Goal: Information Seeking & Learning: Compare options

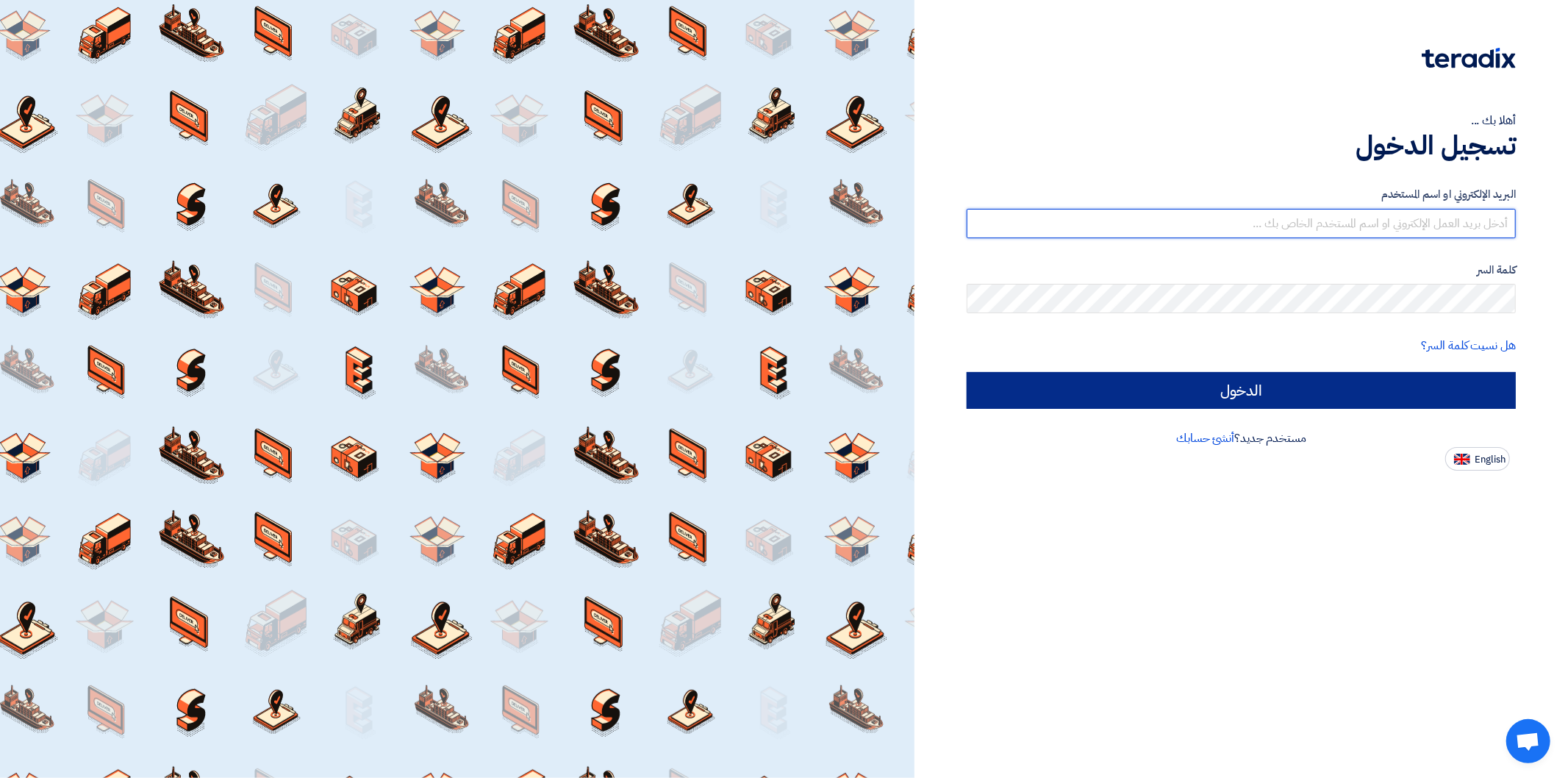
type input "[PERSON_NAME][EMAIL_ADDRESS][DOMAIN_NAME]"
click at [1257, 390] on input "الدخول" at bounding box center [1241, 390] width 550 height 37
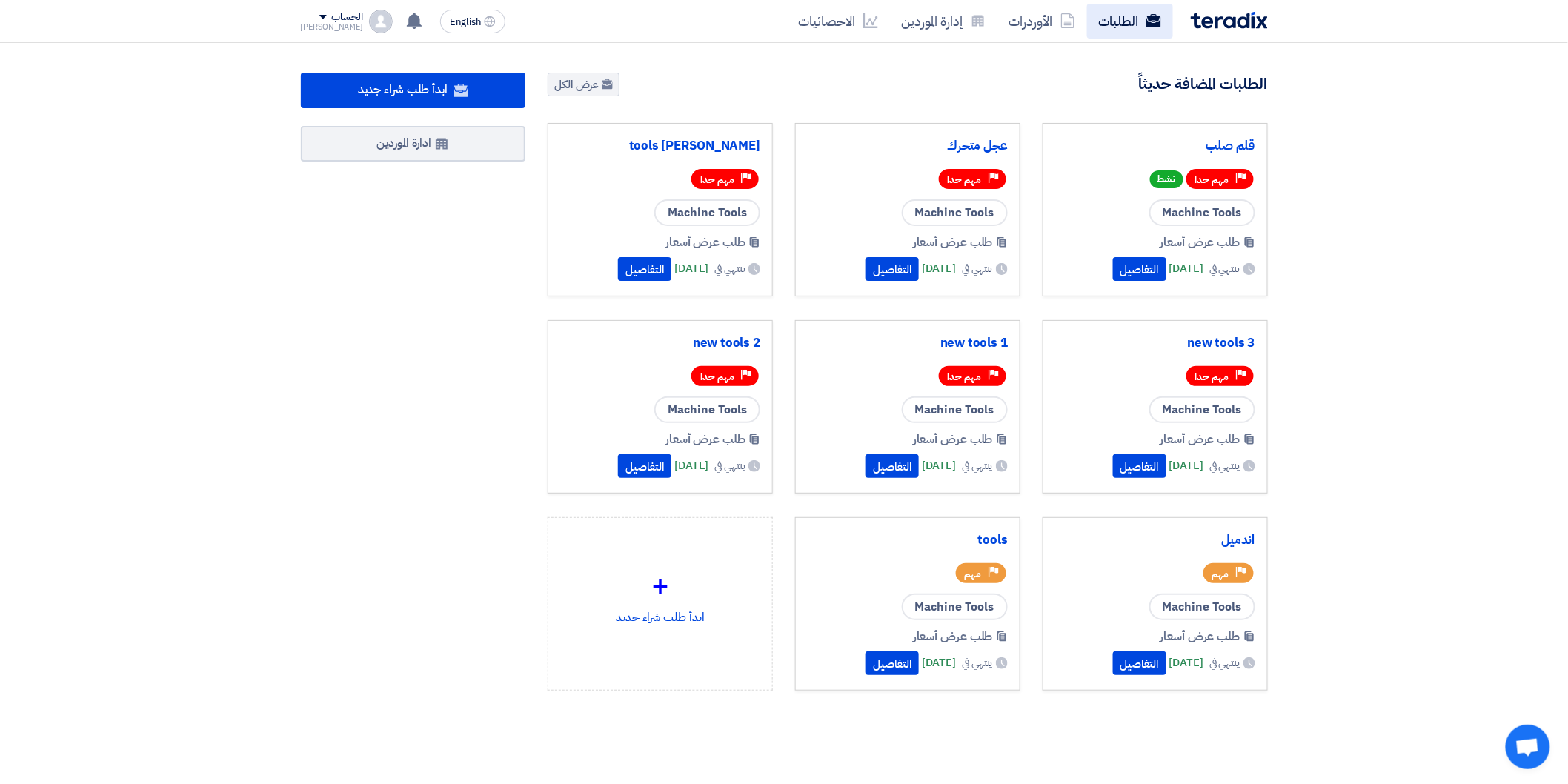
click at [1151, 27] on icon at bounding box center [1153, 20] width 14 height 14
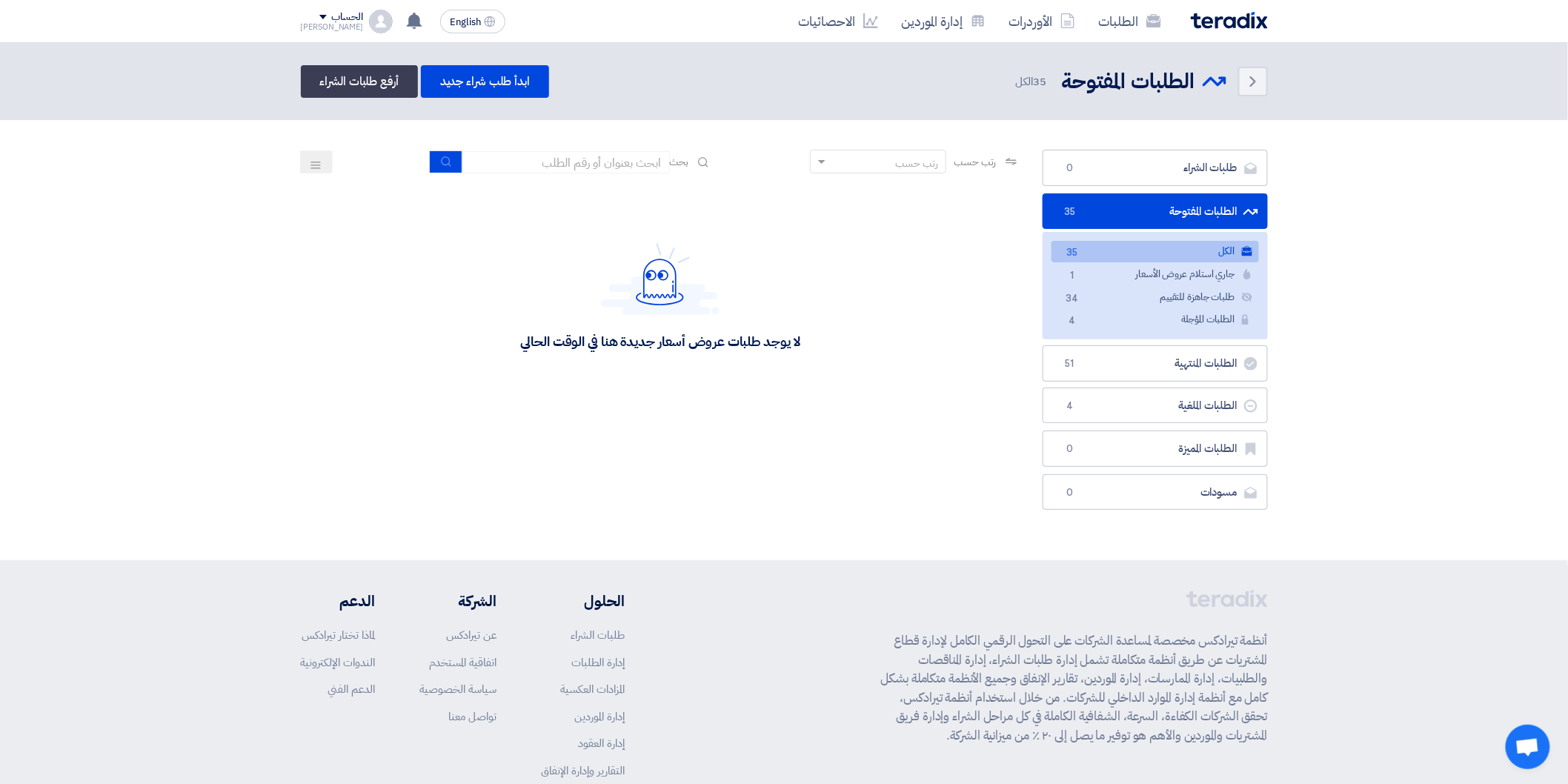
click at [1194, 251] on link "الكل الكل 35" at bounding box center [1155, 251] width 207 height 21
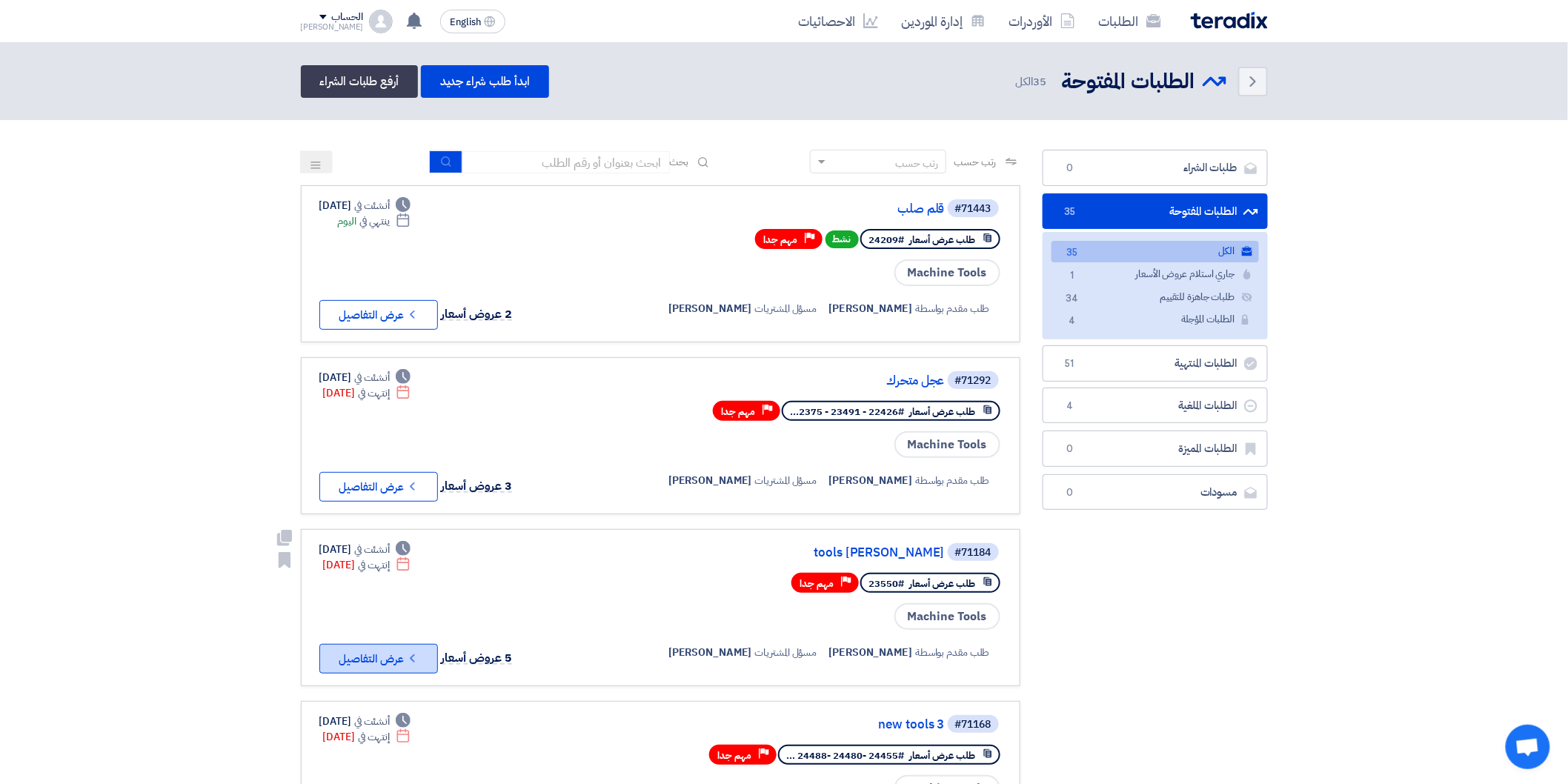
click at [431, 644] on button "Check details عرض التفاصيل" at bounding box center [378, 658] width 118 height 30
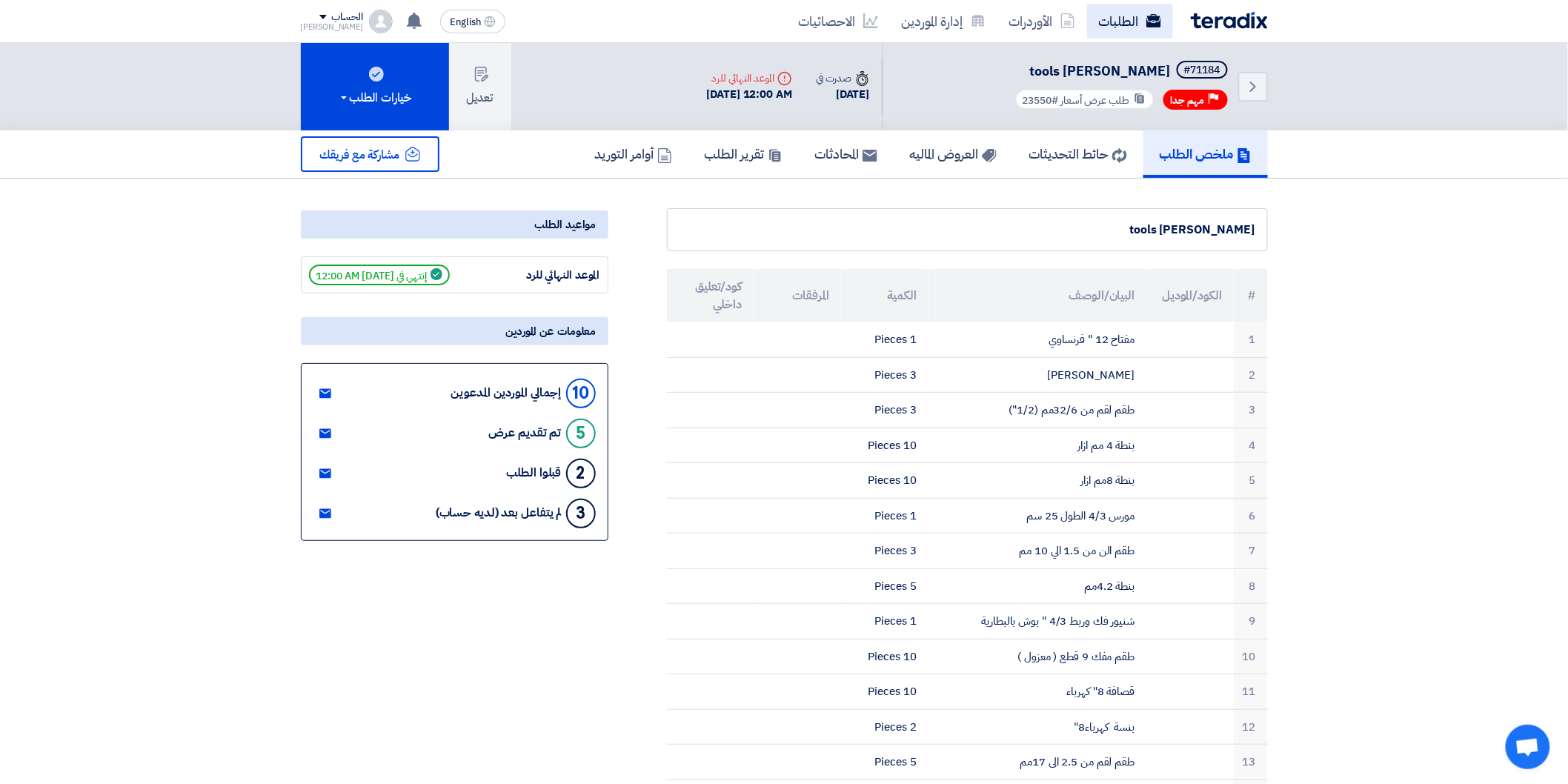
click at [1145, 25] on link "الطلبات" at bounding box center [1130, 21] width 86 height 35
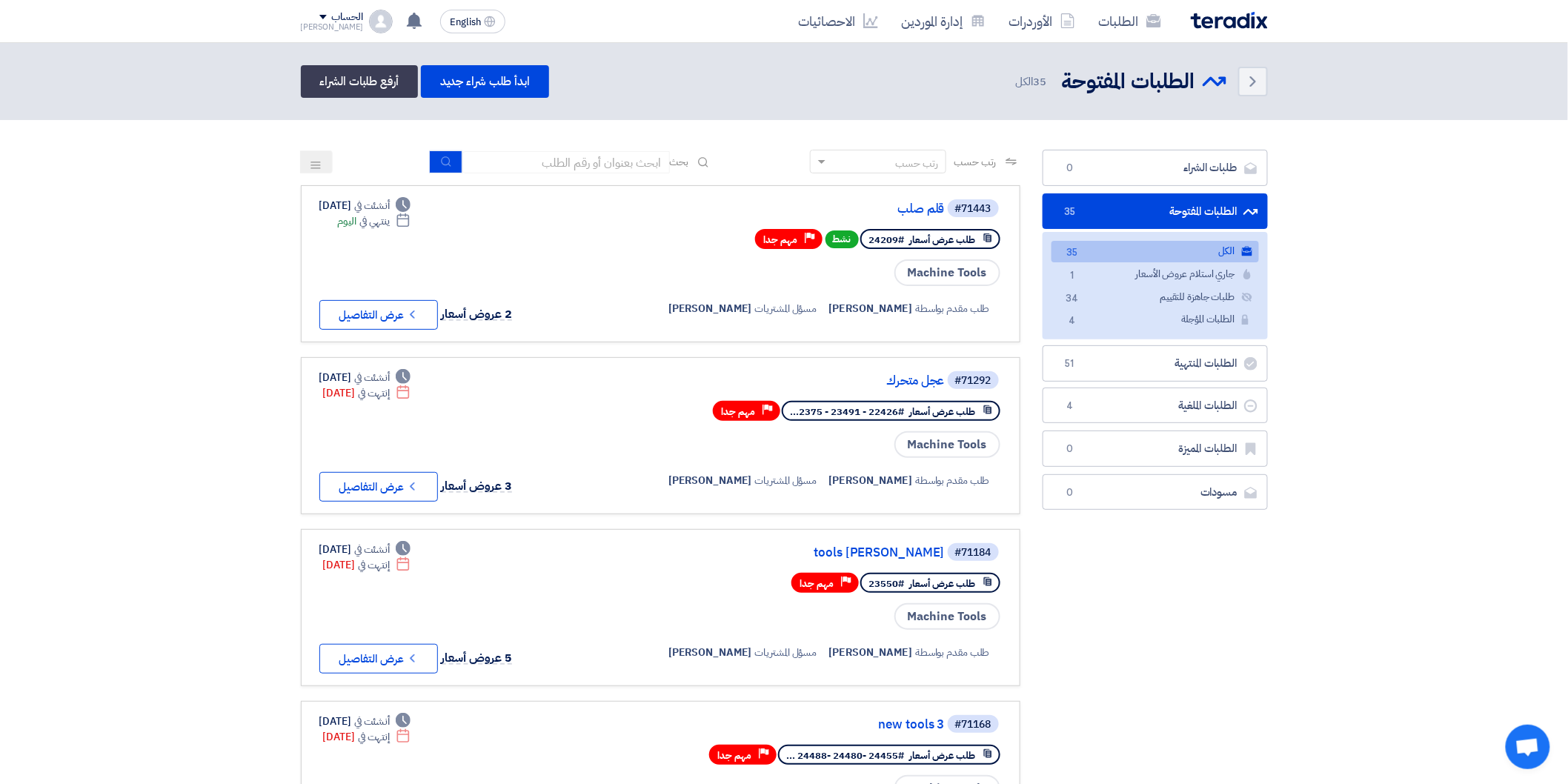
click at [1194, 247] on link "الكل الكل 35" at bounding box center [1155, 251] width 207 height 21
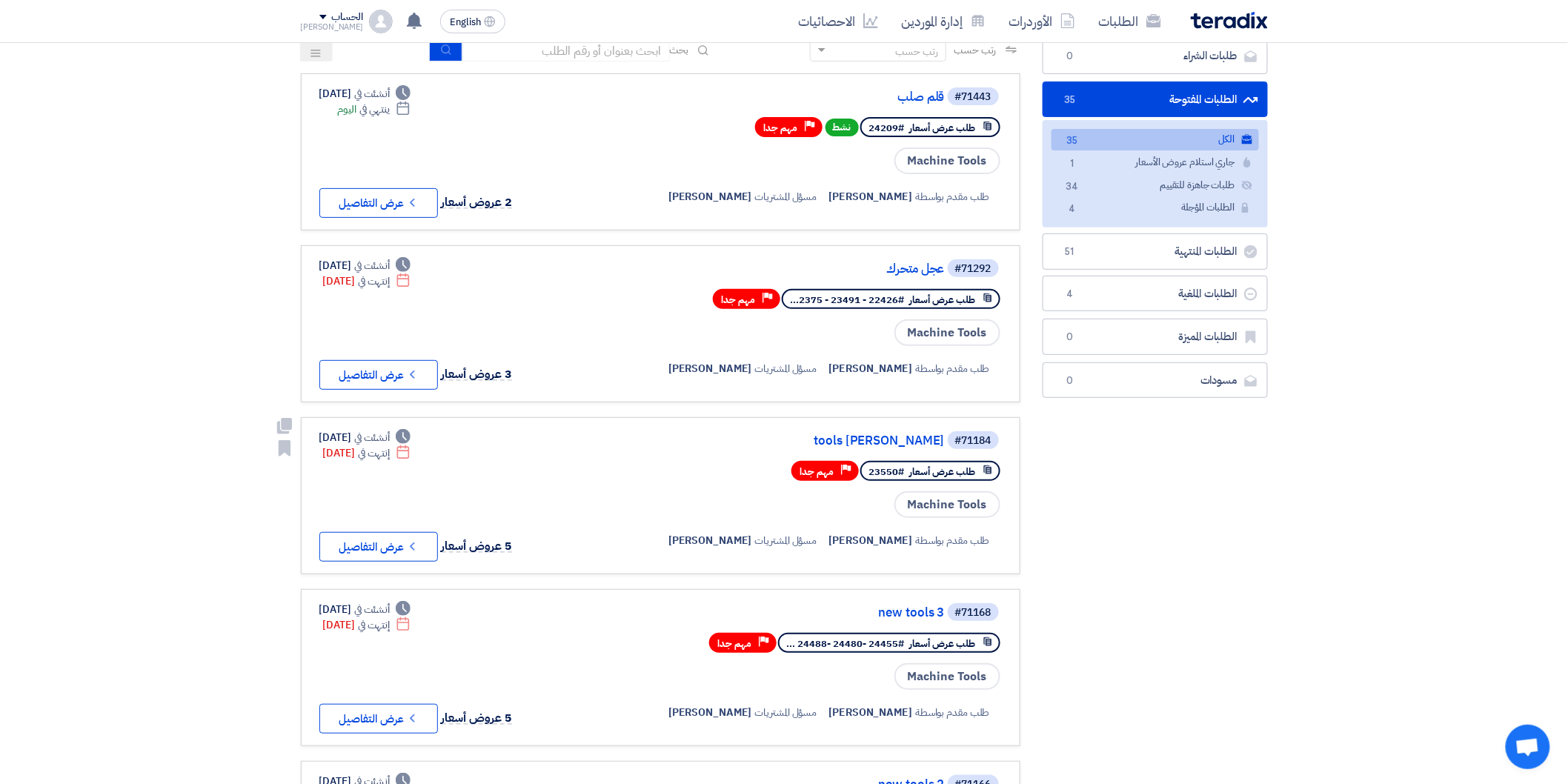
scroll to position [164, 0]
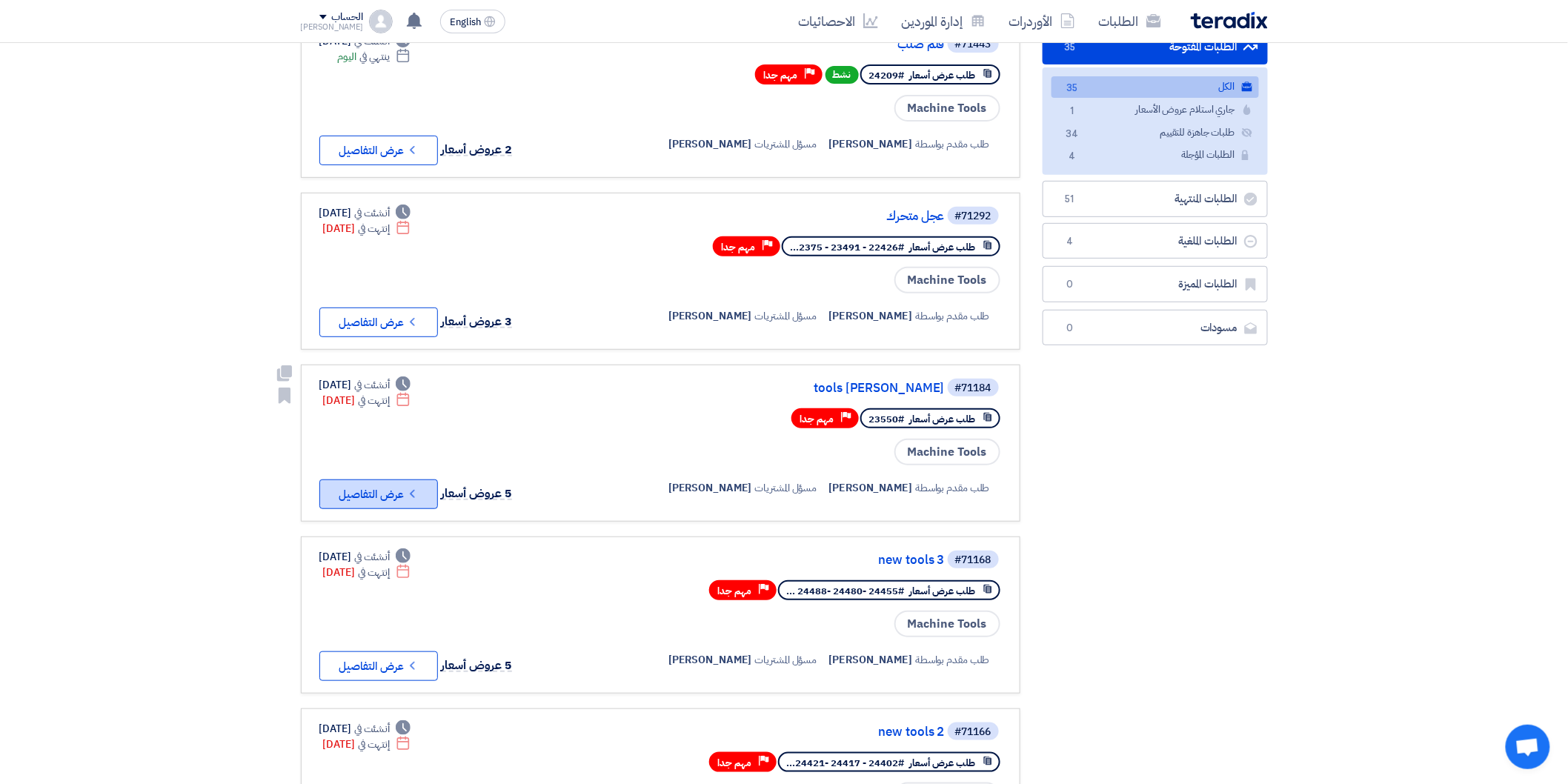
click at [405, 480] on button "Check details عرض التفاصيل" at bounding box center [378, 493] width 118 height 30
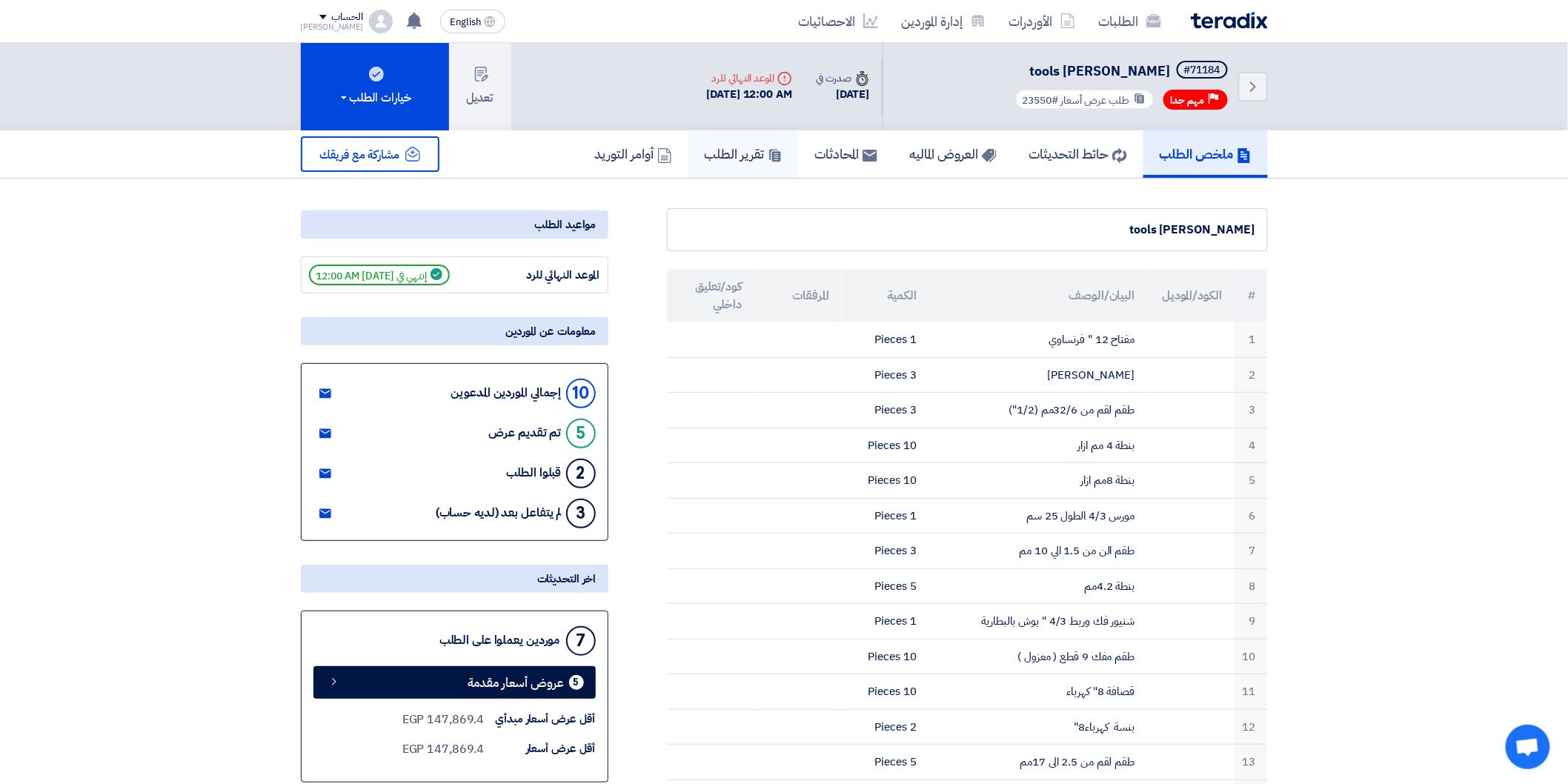
click at [742, 151] on h5 "تقرير الطلب" at bounding box center [743, 154] width 78 height 17
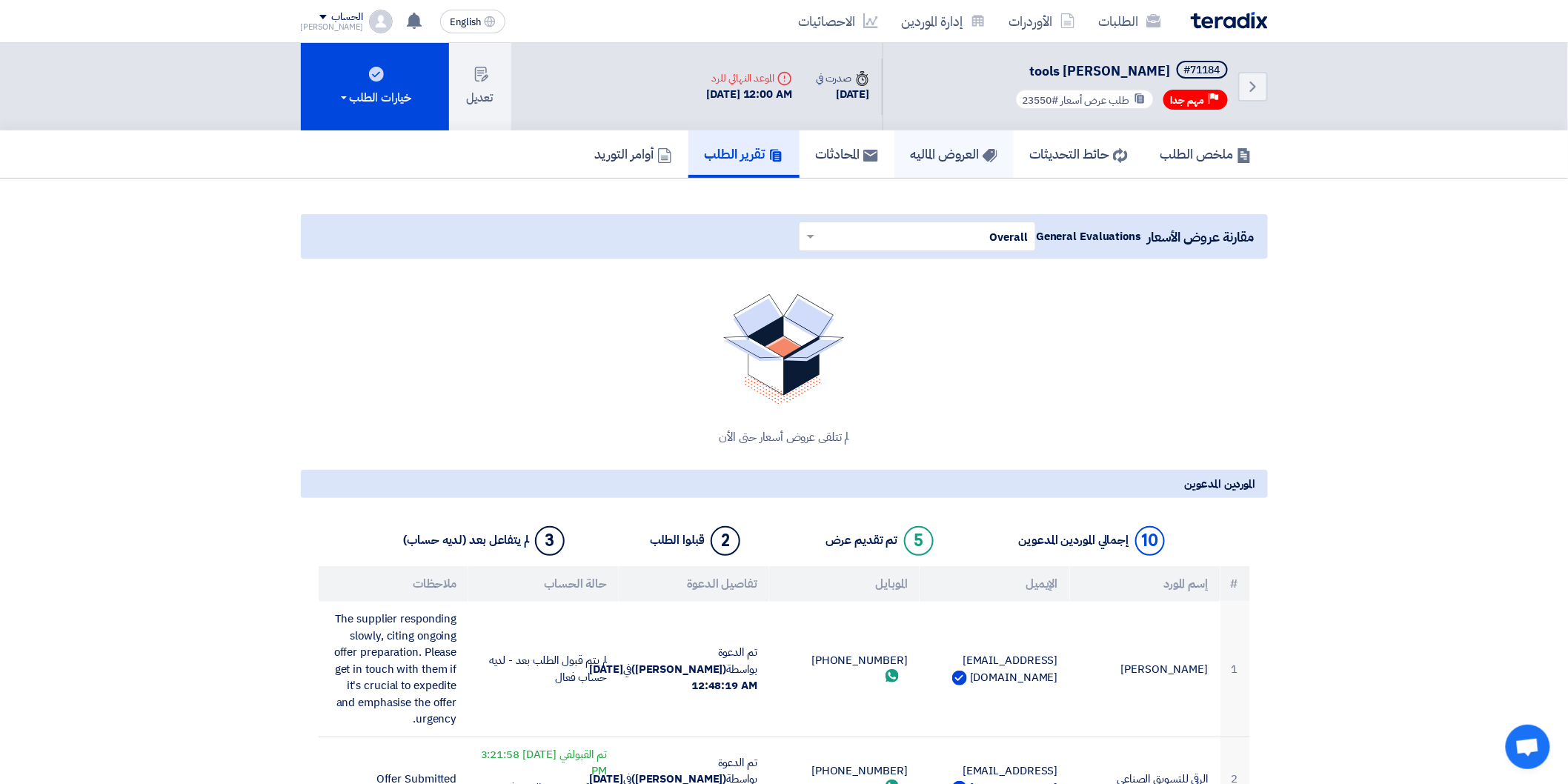
click at [929, 150] on h5 "العروض الماليه" at bounding box center [954, 154] width 86 height 17
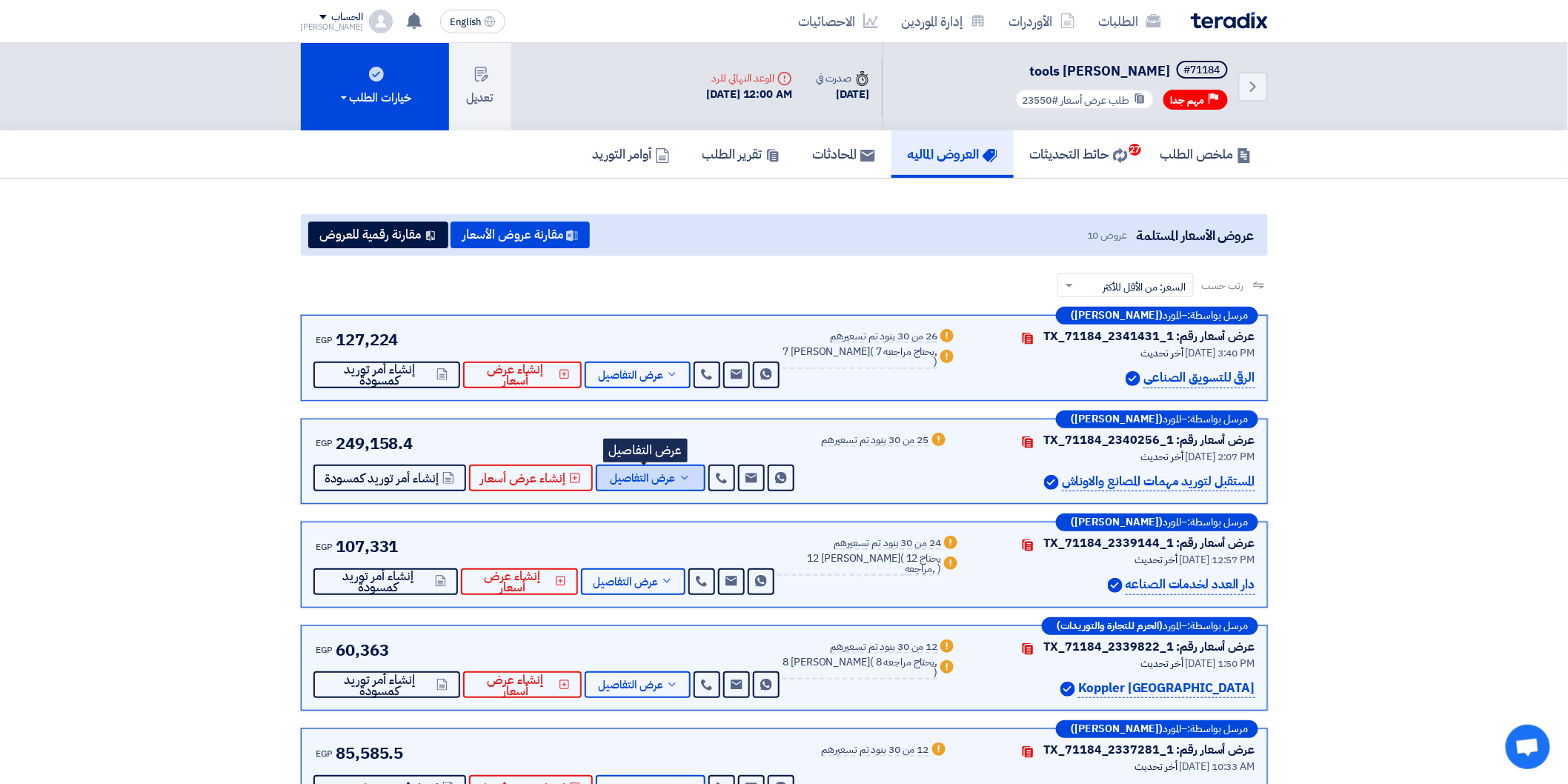
click at [656, 479] on span "عرض التفاصيل" at bounding box center [643, 478] width 65 height 12
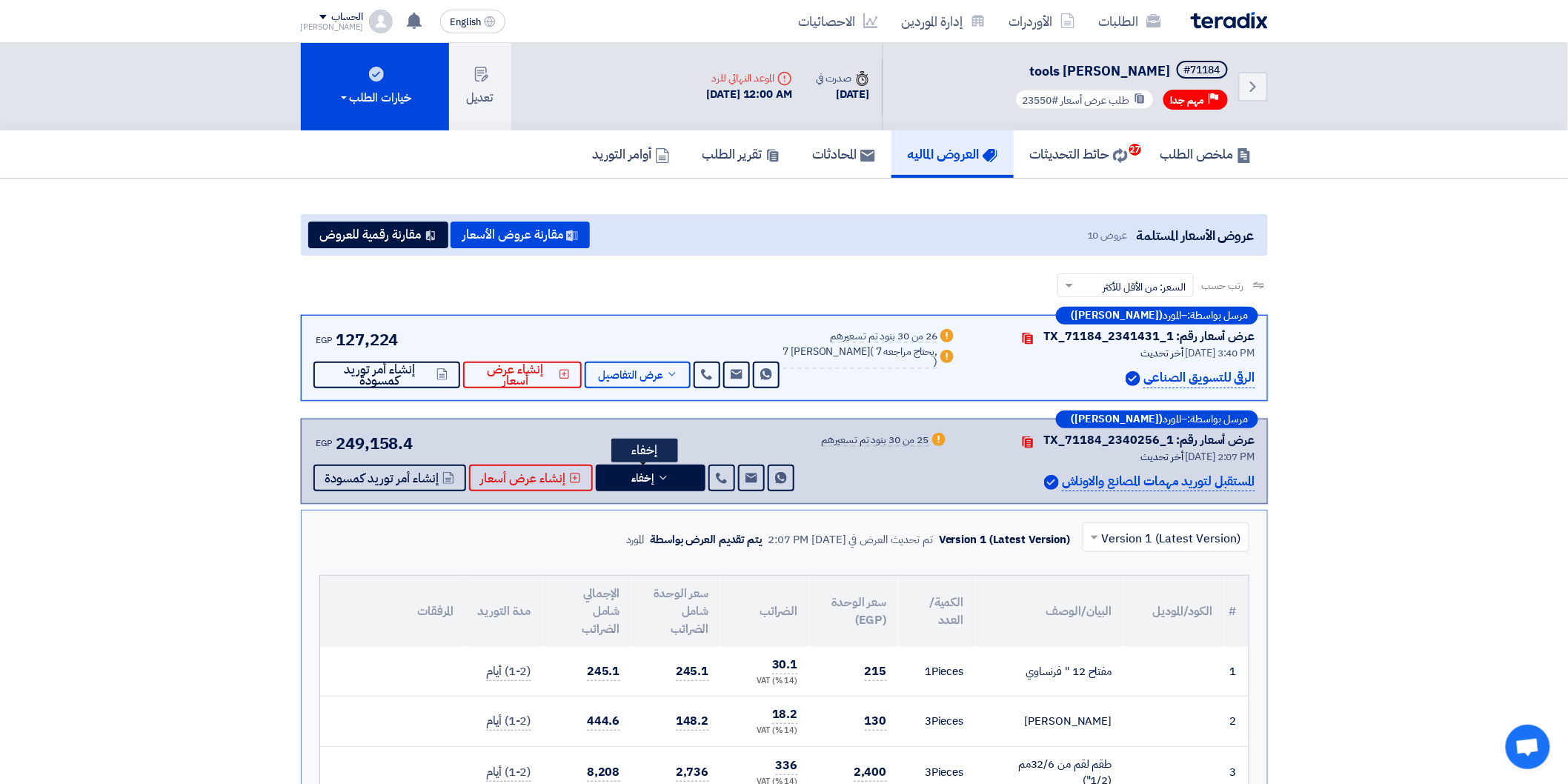
drag, startPoint x: 168, startPoint y: 297, endPoint x: 185, endPoint y: 235, distance: 64.3
click at [652, 482] on button "إخفاء" at bounding box center [651, 478] width 109 height 27
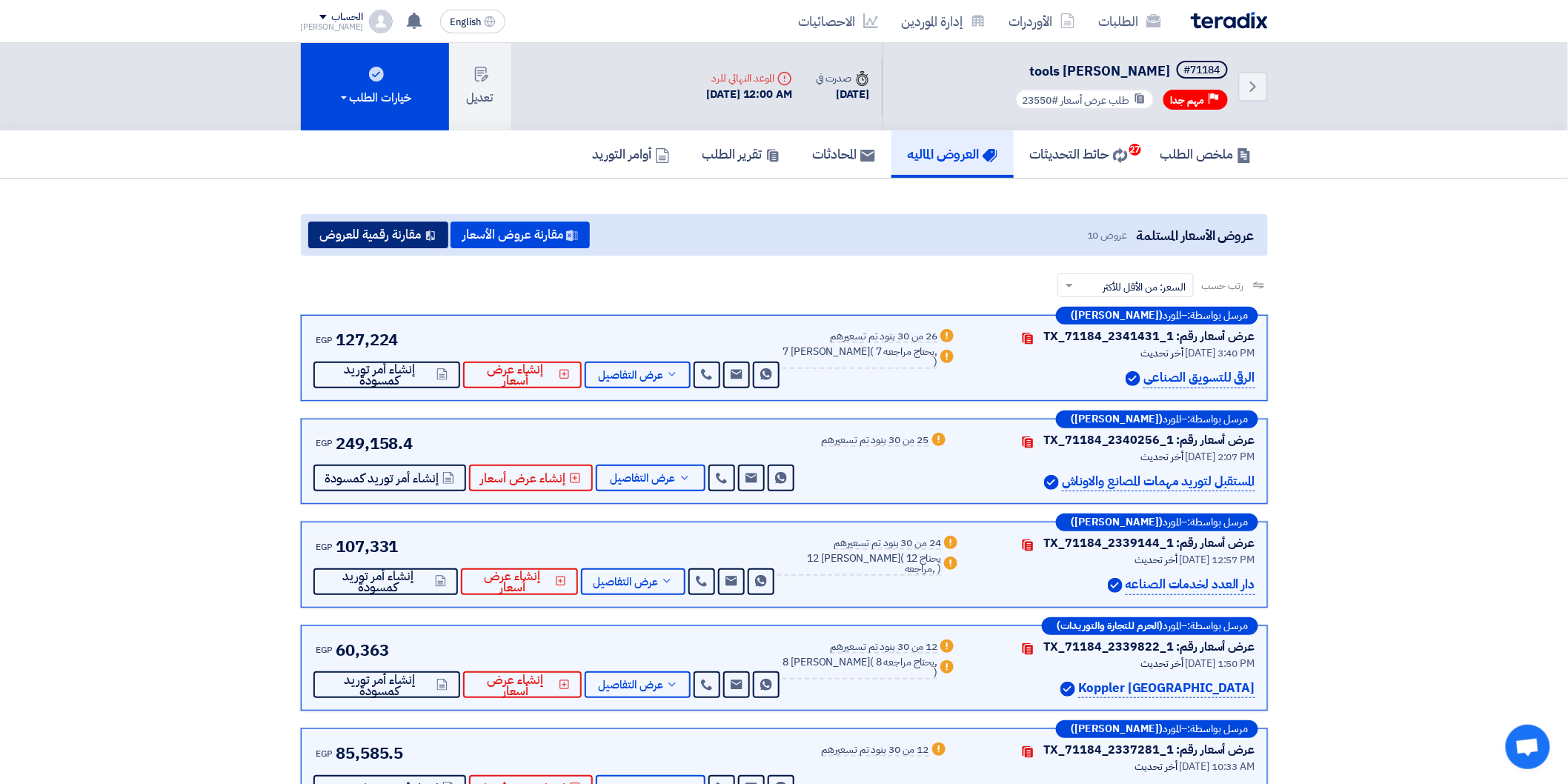
click at [395, 235] on button "مقارنة رقمية للعروض" at bounding box center [378, 235] width 140 height 27
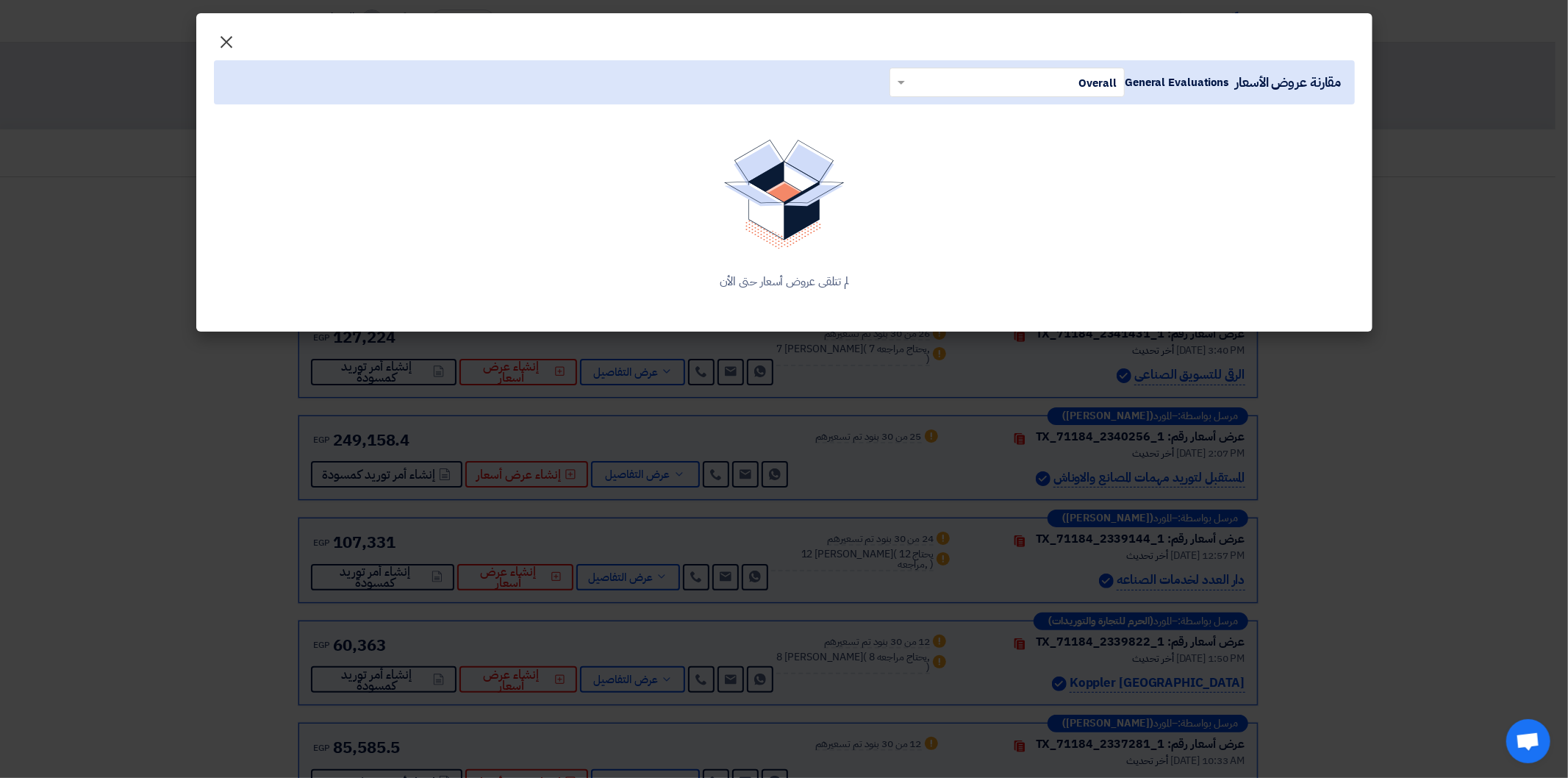
click at [223, 37] on span "×" at bounding box center [227, 41] width 18 height 44
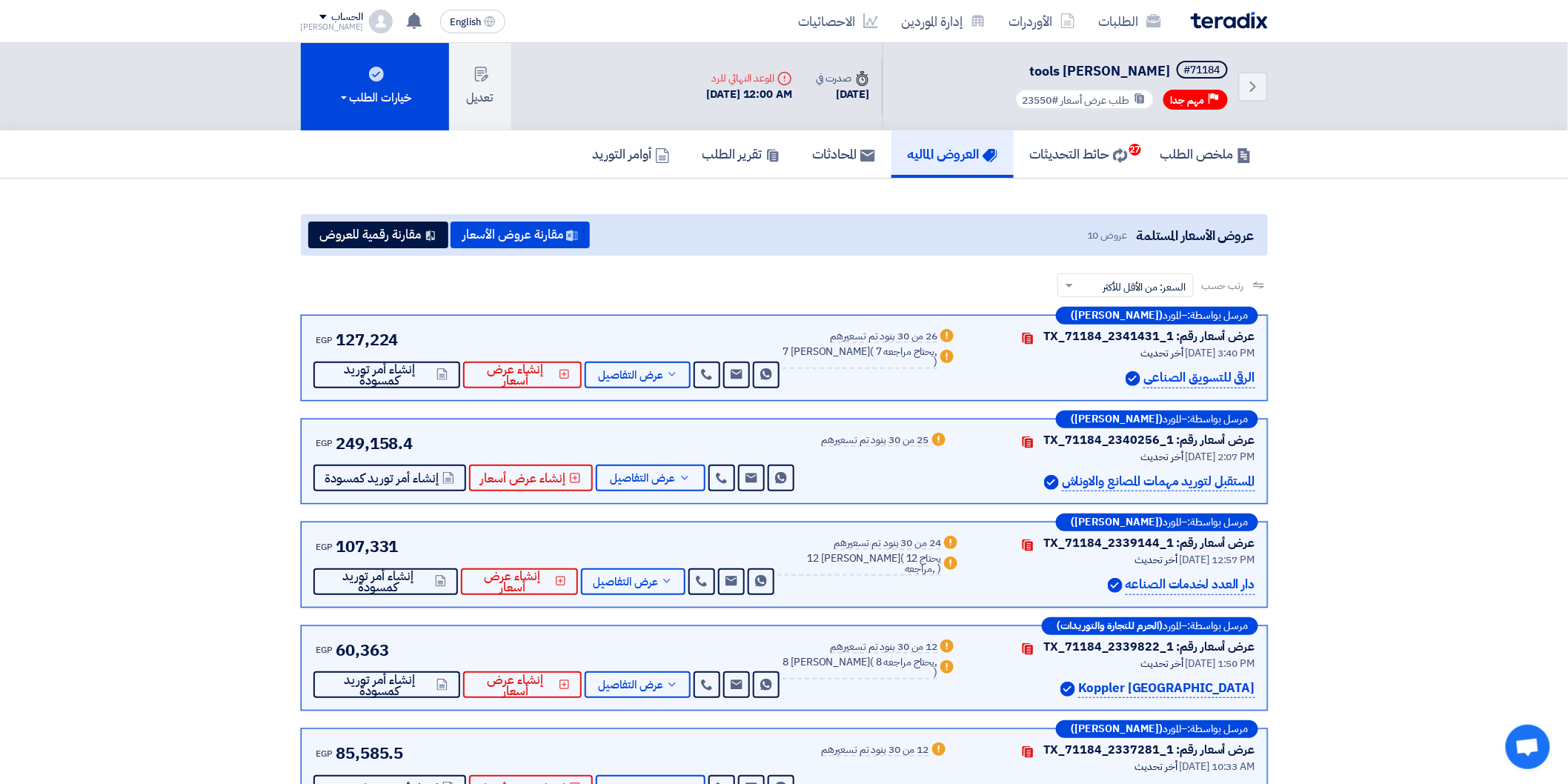
click at [191, 291] on section "عروض الأسعار المستلمة عروض 10 مقارنة عروض الأسعار مقارنة رقمية للعروض رتب حسب ر…" at bounding box center [784, 718] width 1568 height 1079
click at [398, 232] on button "مقارنة رقمية للعروض" at bounding box center [378, 235] width 140 height 27
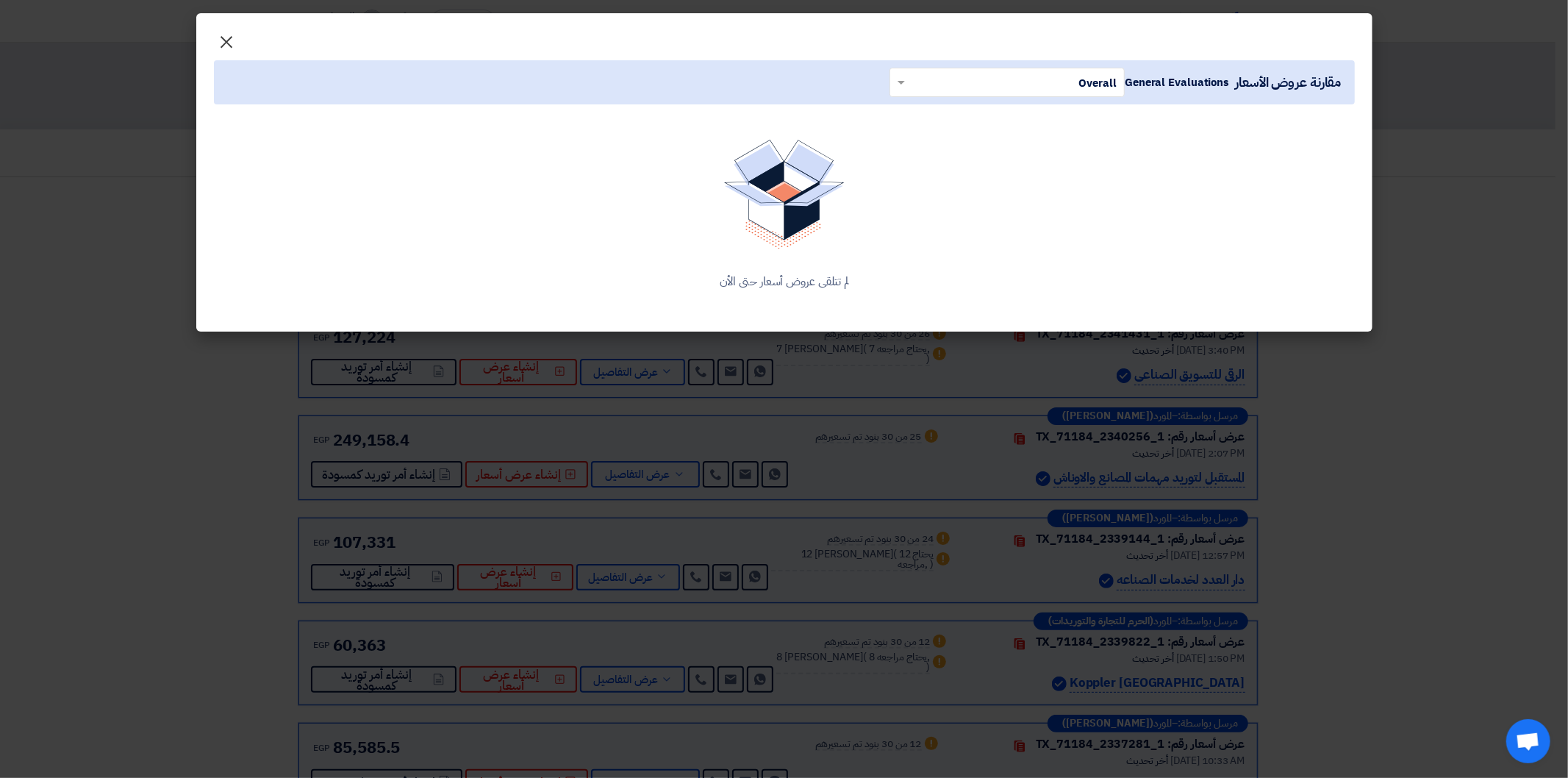
click at [227, 39] on span "×" at bounding box center [227, 41] width 18 height 44
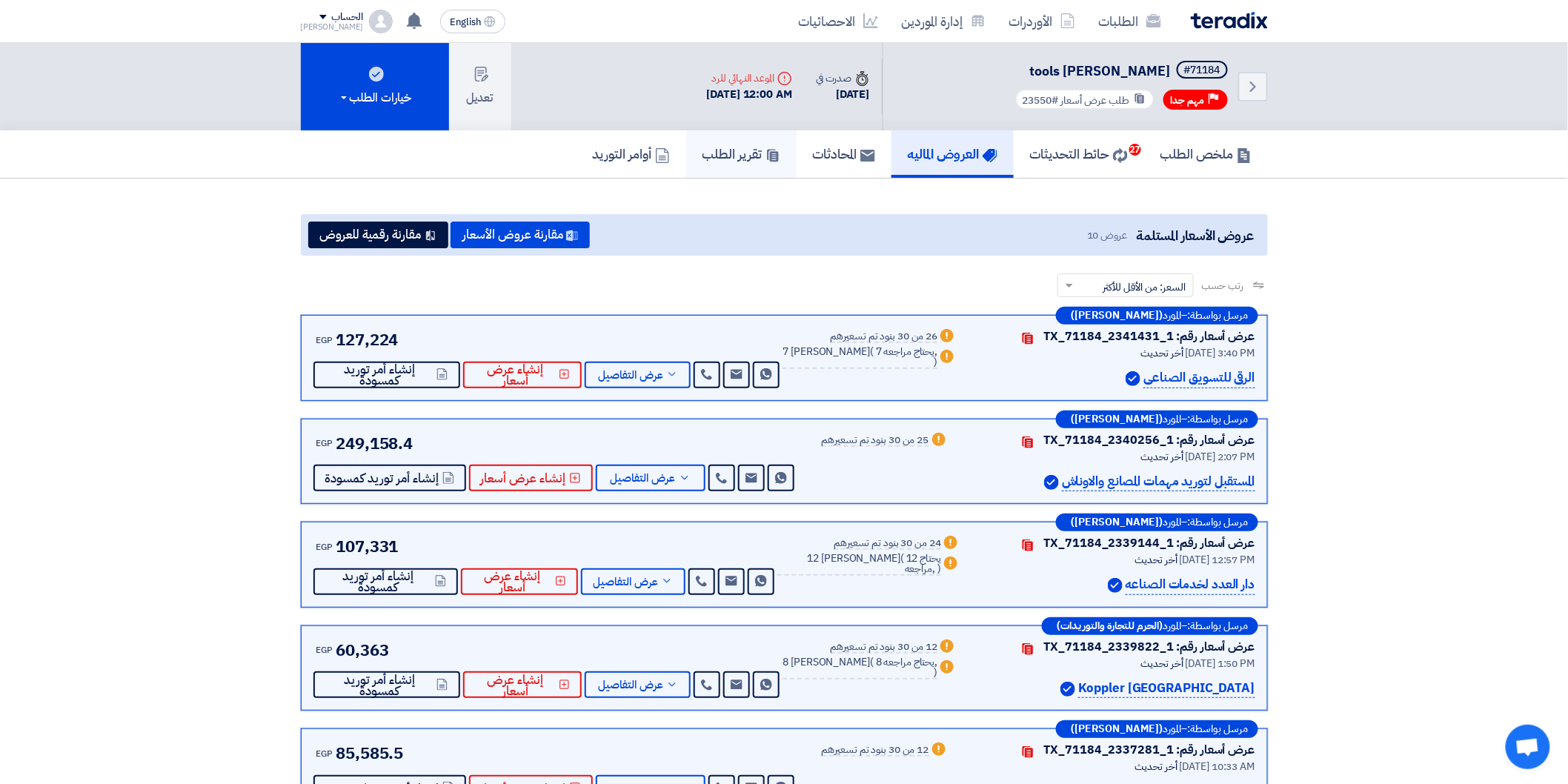
click at [736, 151] on h5 "تقرير الطلب" at bounding box center [741, 154] width 78 height 17
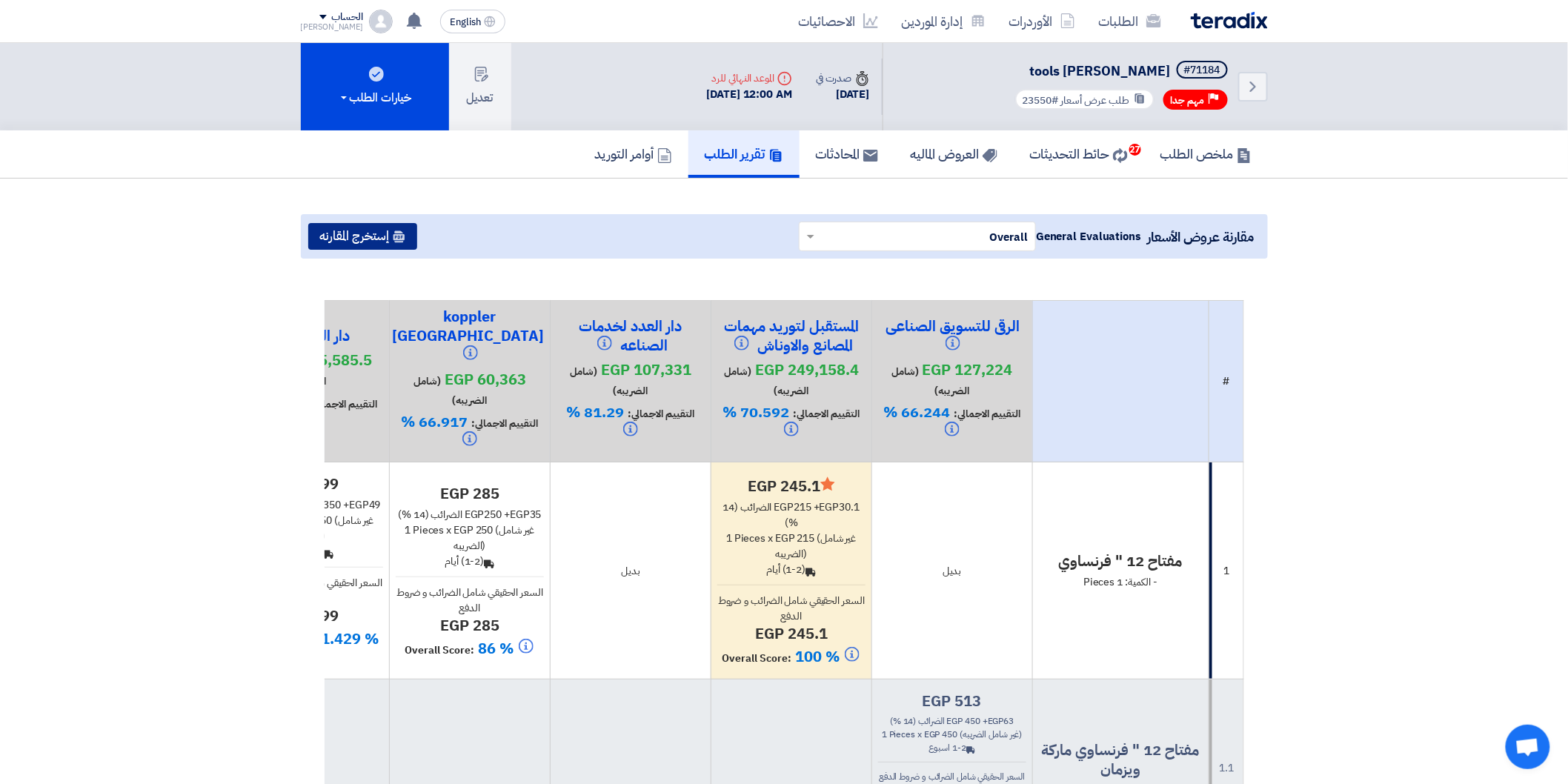
click at [382, 227] on button "إستخرج المقارنه" at bounding box center [362, 236] width 109 height 27
